Goal: Navigation & Orientation: Find specific page/section

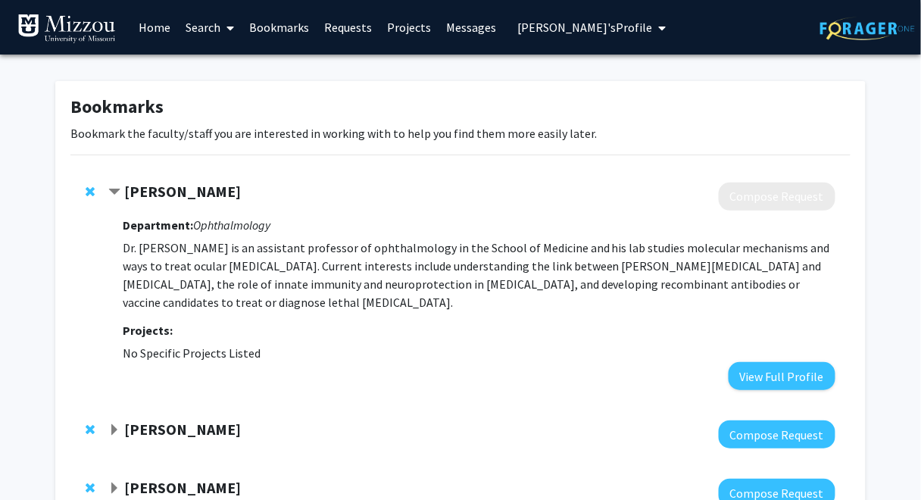
click at [572, 27] on span "[PERSON_NAME]'s Profile" at bounding box center [584, 27] width 135 height 15
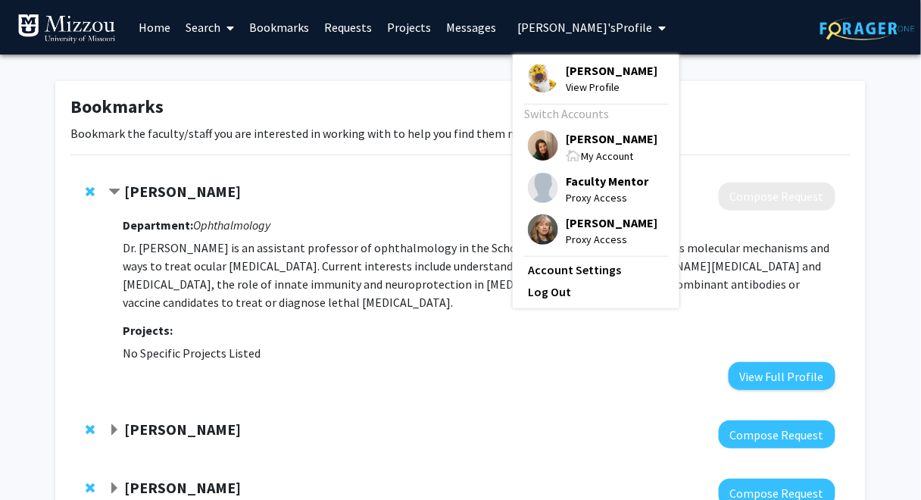
click at [572, 139] on span "[PERSON_NAME]" at bounding box center [612, 138] width 92 height 17
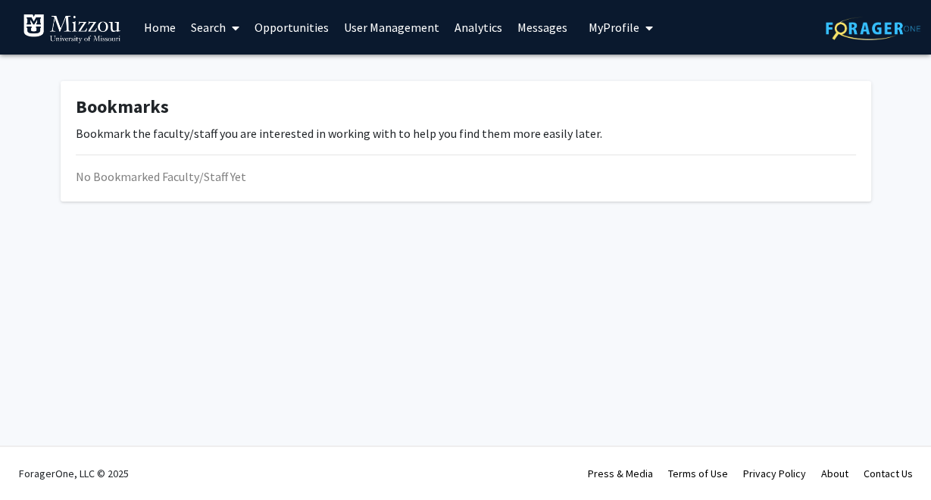
click at [459, 30] on link "Analytics" at bounding box center [478, 27] width 63 height 53
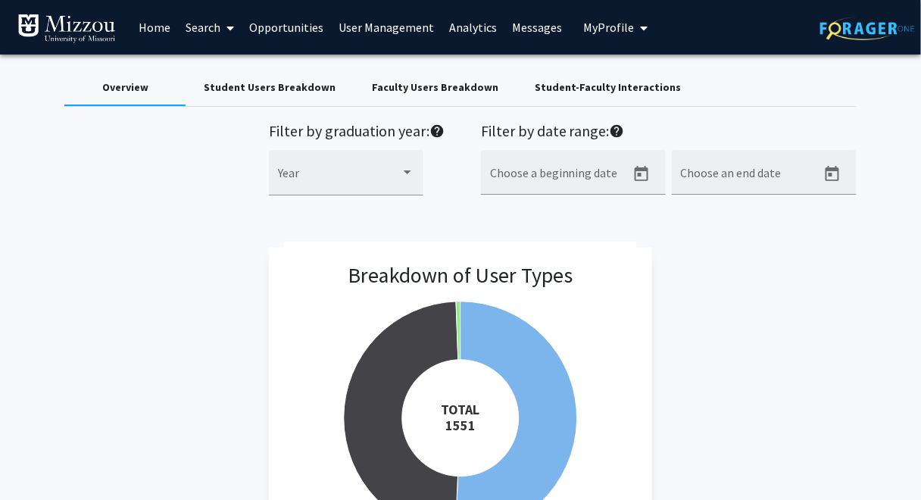
click at [75, 302] on div "Breakdown of User Types Created with Highcharts 9.3.3 TOTAL ​ 1551 Student Facu…" at bounding box center [460, 423] width 792 height 350
